Goal: Task Accomplishment & Management: Manage account settings

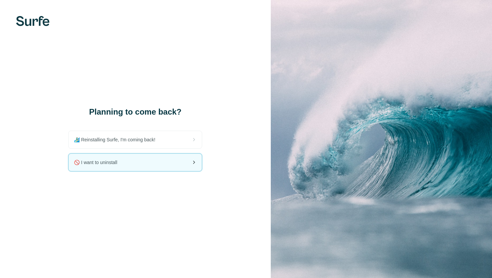
click at [158, 159] on div "🚫 I want to uninstall" at bounding box center [135, 162] width 133 height 17
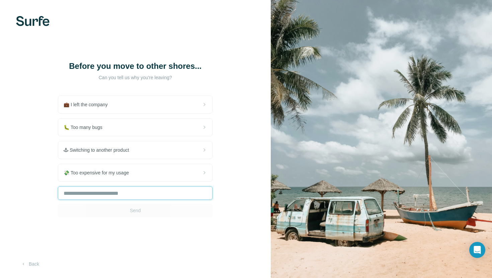
click at [120, 195] on input "text" at bounding box center [135, 193] width 155 height 13
type input "***"
click at [147, 215] on button "Send" at bounding box center [135, 210] width 155 height 13
